Goal: Information Seeking & Learning: Learn about a topic

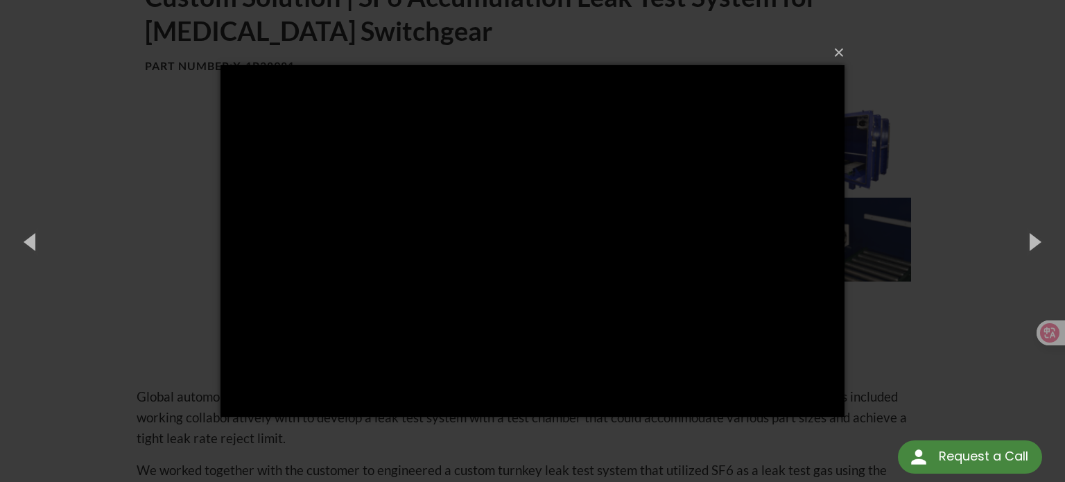
click at [849, 47] on div "× Loading..." at bounding box center [532, 241] width 1065 height 482
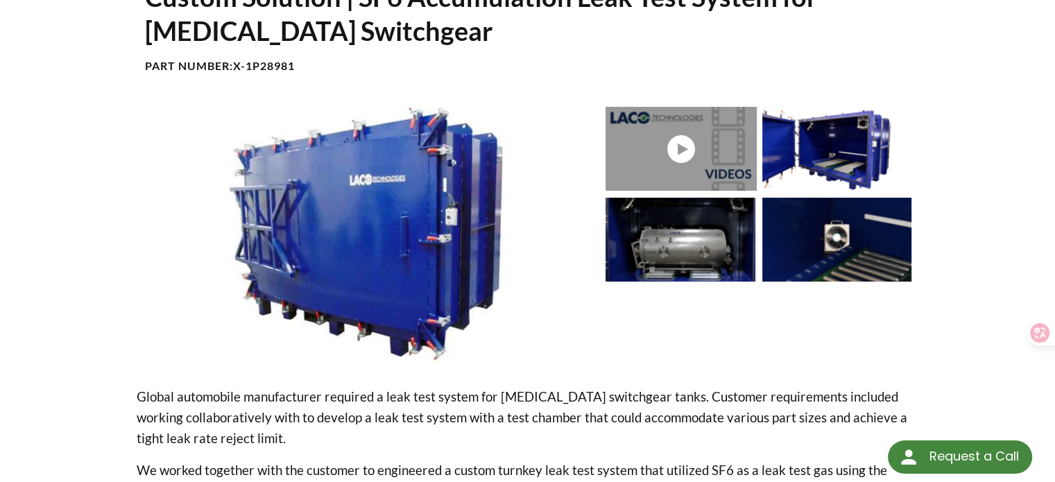
click at [662, 151] on link at bounding box center [684, 149] width 157 height 84
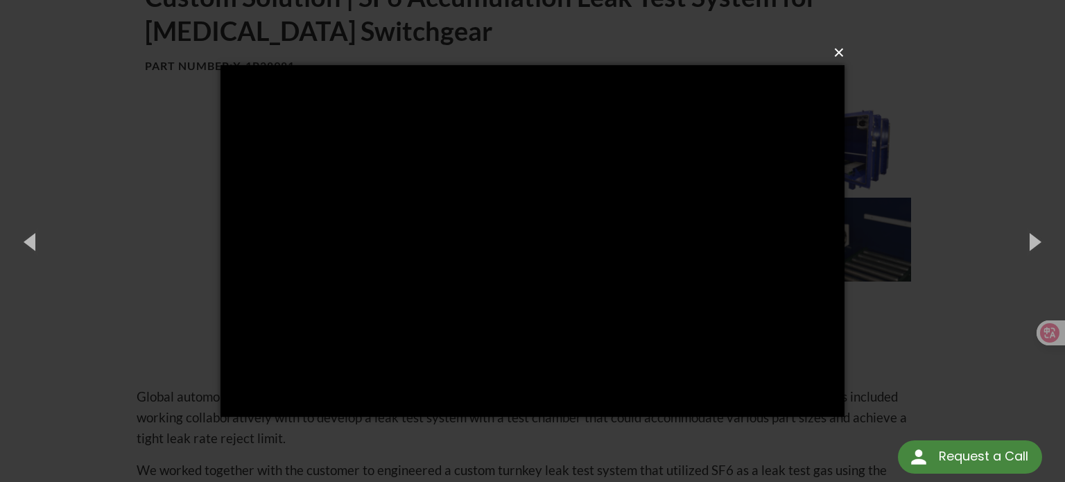
click at [839, 49] on button "×" at bounding box center [537, 52] width 624 height 31
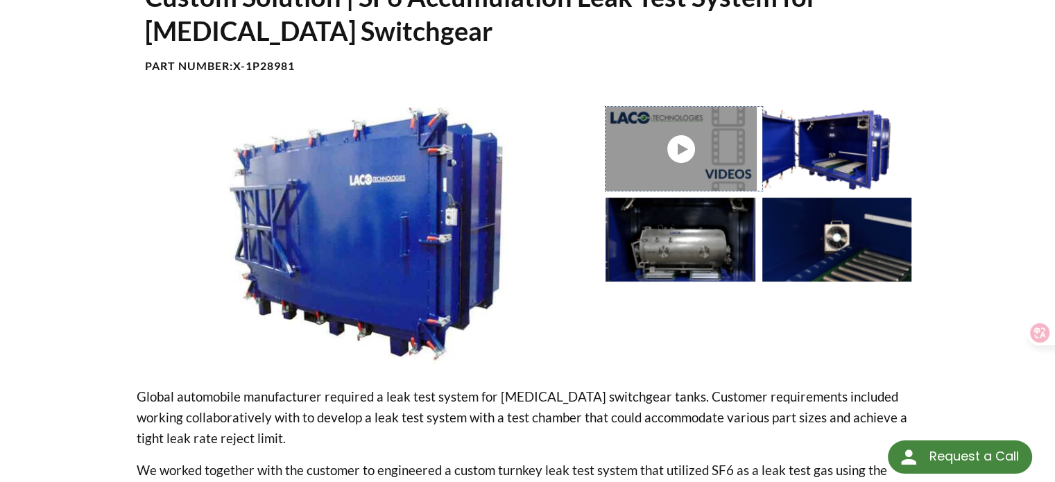
scroll to position [486, 0]
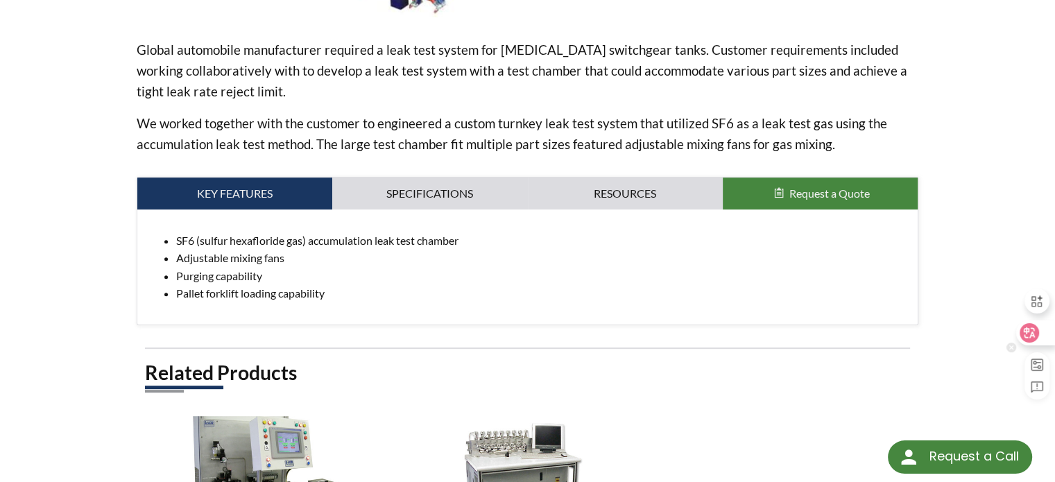
click at [1035, 341] on icon at bounding box center [1029, 332] width 19 height 19
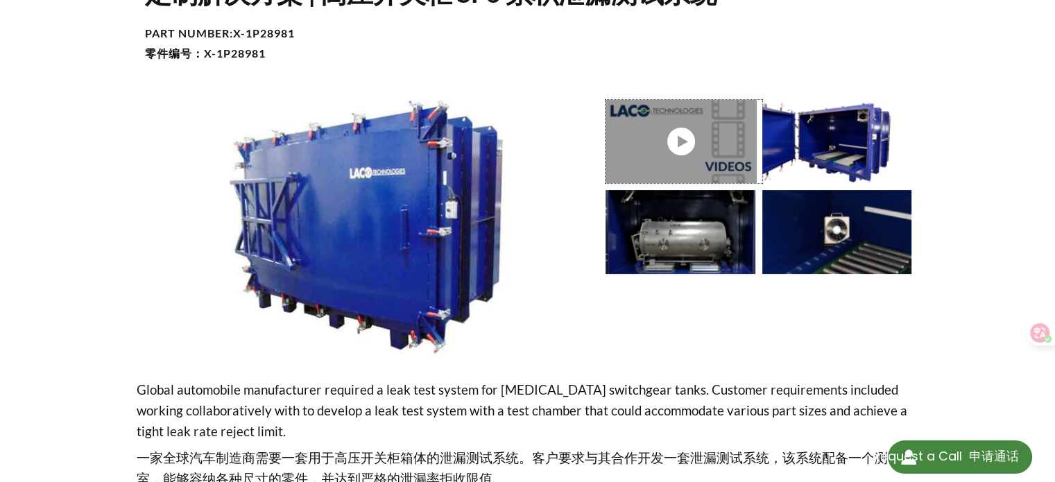
scroll to position [391, 0]
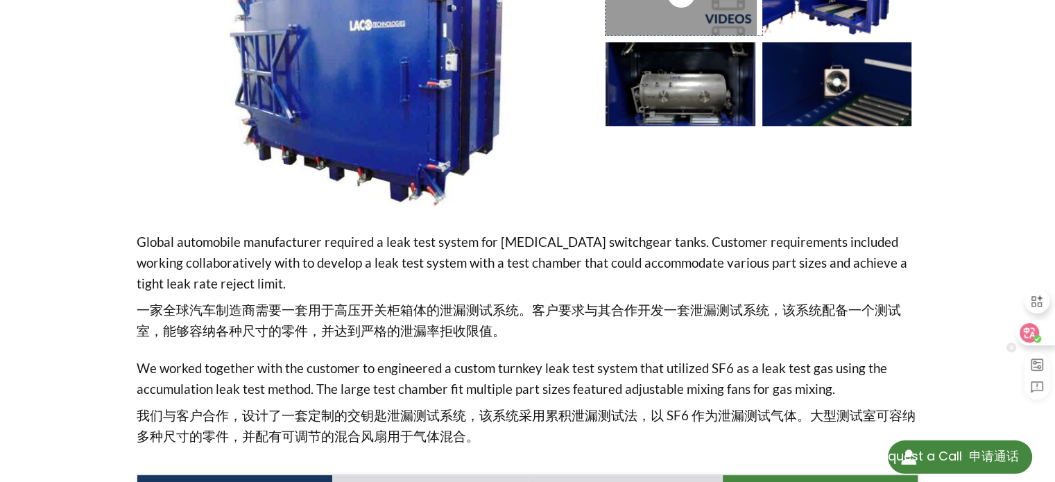
click at [1038, 340] on icon at bounding box center [1038, 339] width 8 height 8
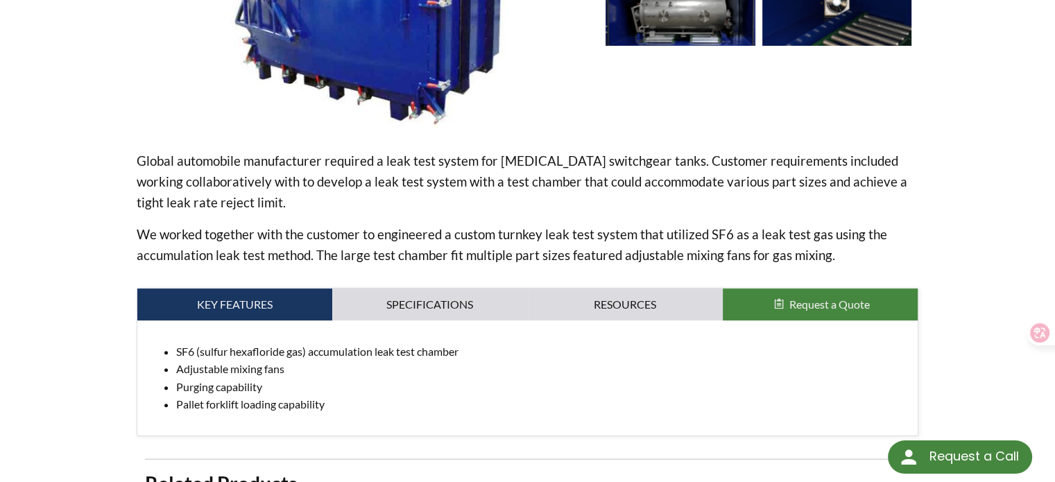
scroll to position [433, 0]
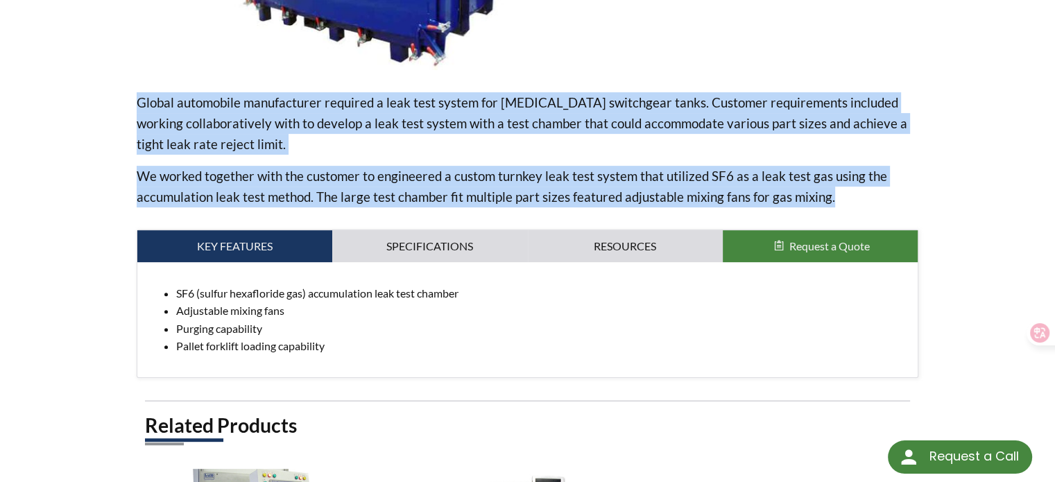
drag, startPoint x: 207, startPoint y: 102, endPoint x: 834, endPoint y: 196, distance: 634.1
click at [834, 196] on div "Custom Solution | SF6 Accumulation Leak Test System for High Voltage Switchgear…" at bounding box center [528, 183] width 888 height 995
click at [391, 246] on link "Specifications" at bounding box center [429, 246] width 195 height 32
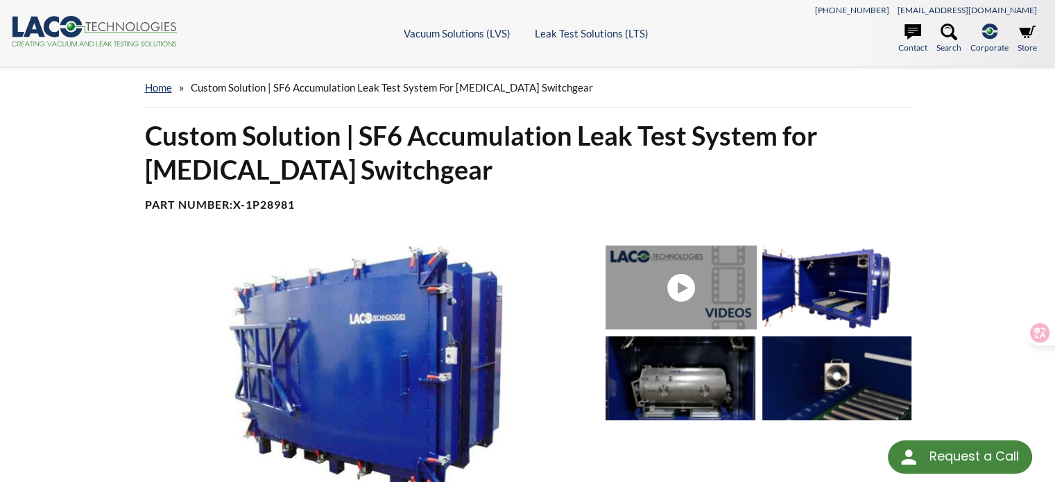
scroll to position [277, 0]
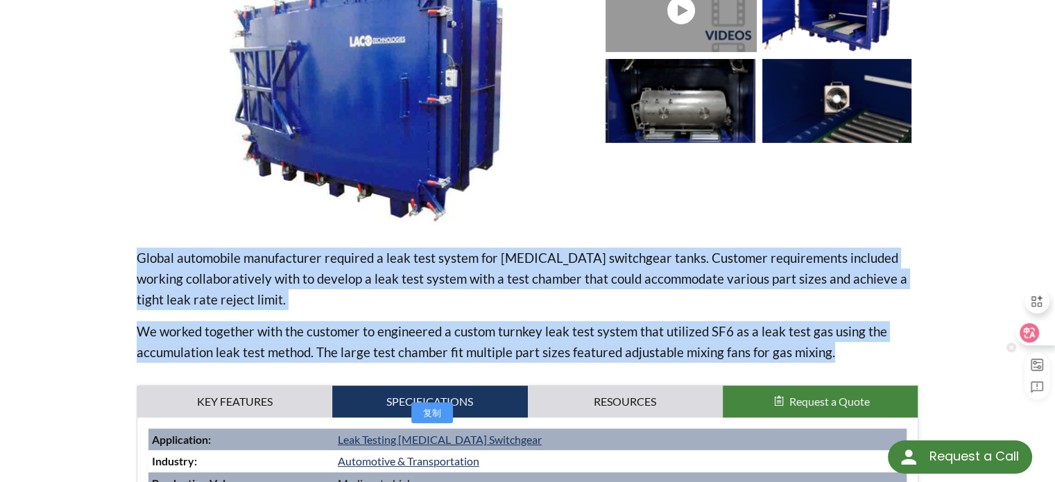
click at [1020, 327] on div at bounding box center [1034, 332] width 37 height 25
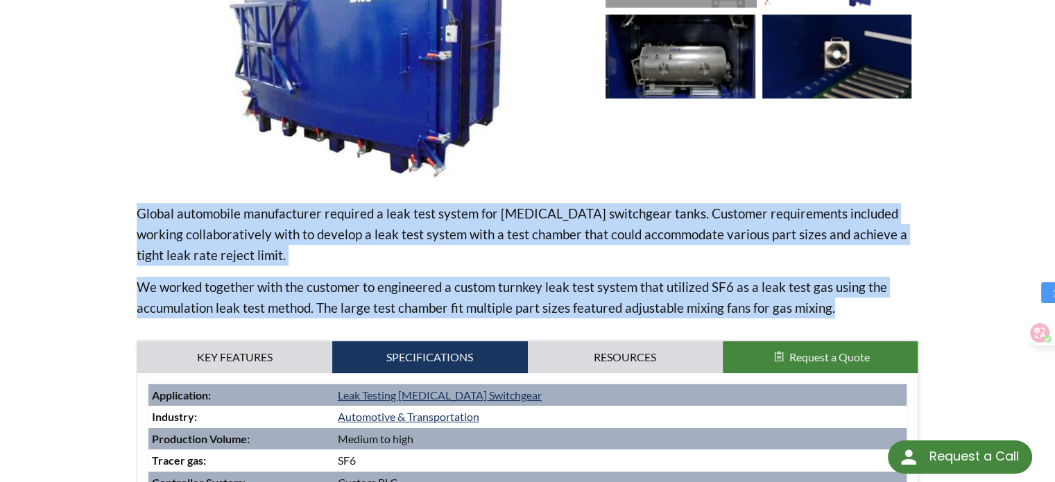
click at [988, 310] on div "home » Custom Solution | SF6 Accumulation Leak Test System for High Voltage Swi…" at bounding box center [527, 335] width 1055 height 1180
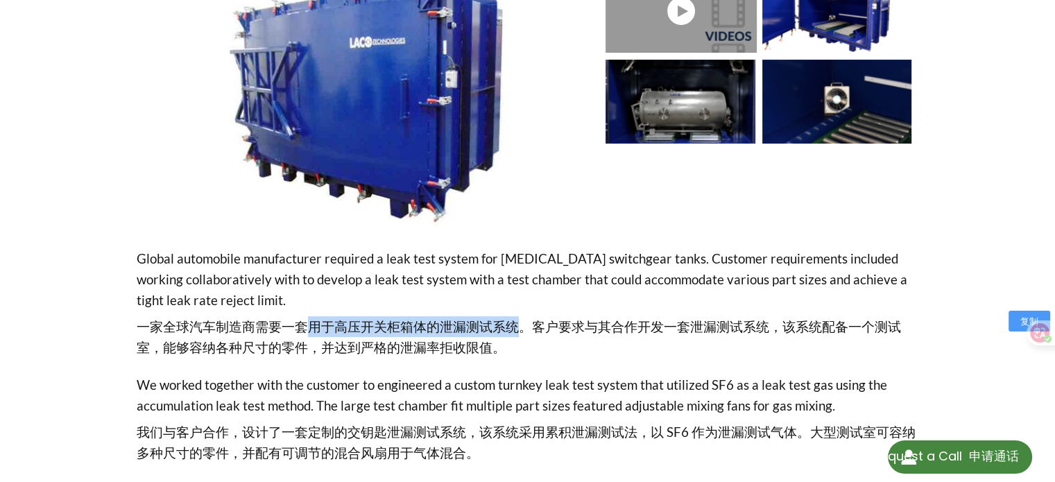
drag, startPoint x: 305, startPoint y: 327, endPoint x: 504, endPoint y: 327, distance: 199.1
click at [504, 327] on font "一家全球汽车制造商需要一套用于高压开关柜箱体的泄漏测试系统。客户要求与其合作开发一套泄漏测试系统，该系统配备一个测试室，能够容纳各种尺寸的零件，并达到严格的泄…" at bounding box center [519, 336] width 764 height 37
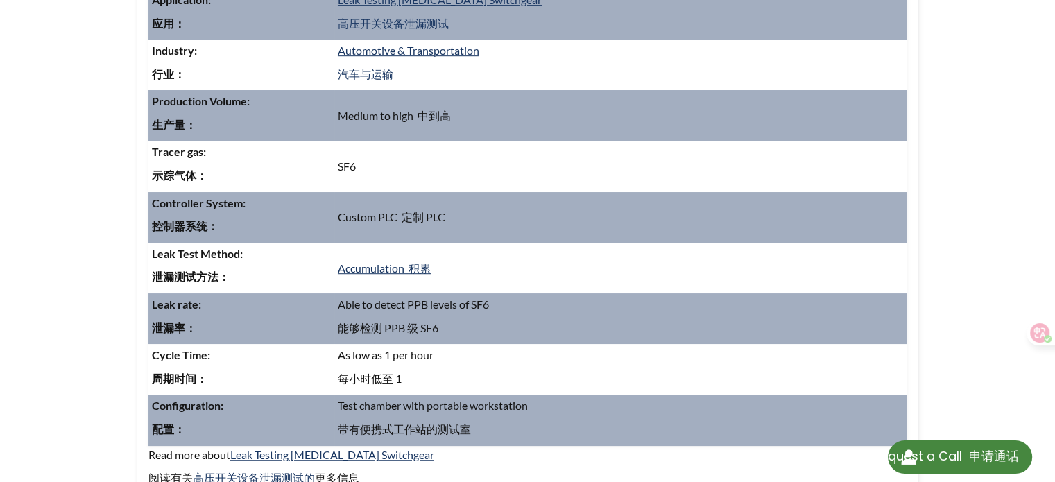
scroll to position [877, 0]
